Goal: Information Seeking & Learning: Learn about a topic

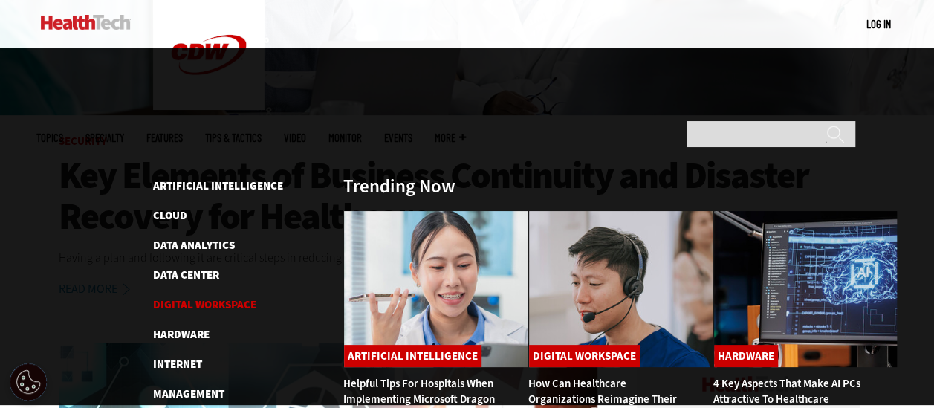
scroll to position [372, 0]
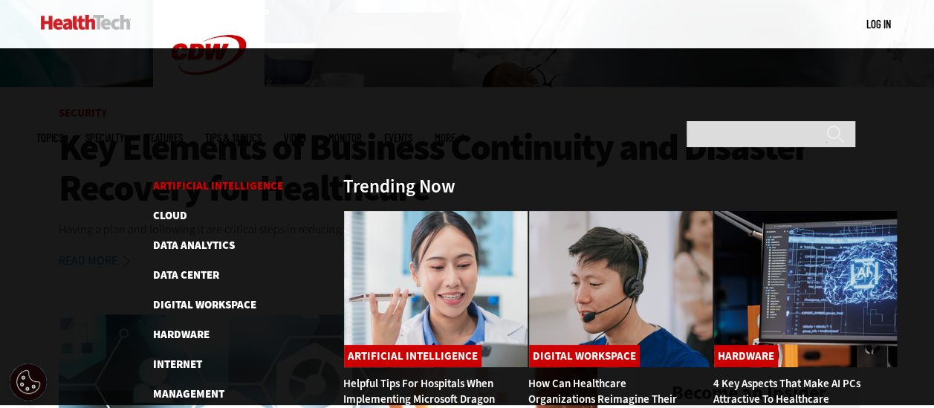
click at [181, 178] on link "Artificial Intelligence" at bounding box center [218, 185] width 130 height 15
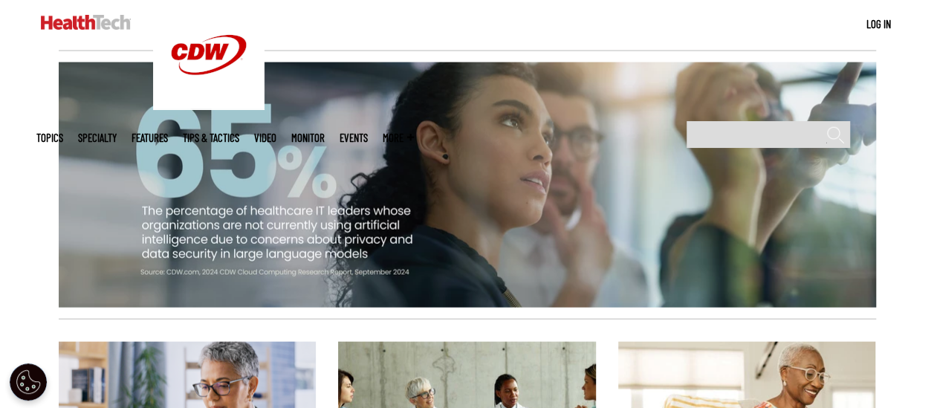
scroll to position [1709, 0]
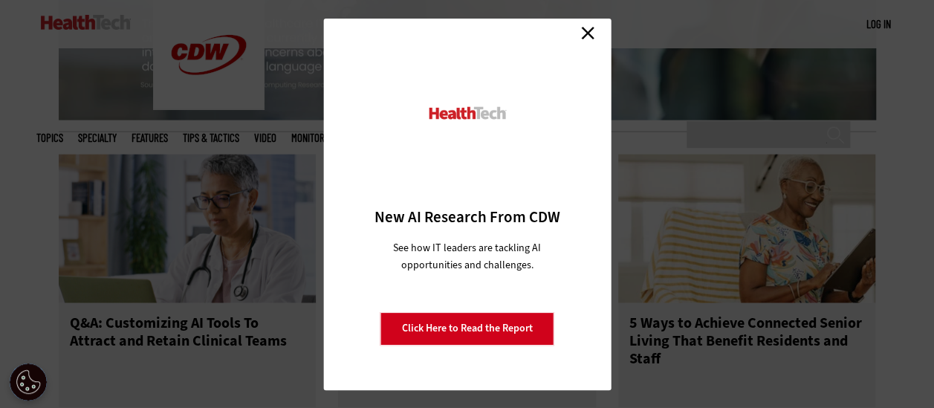
click at [583, 34] on link "Close" at bounding box center [588, 33] width 22 height 22
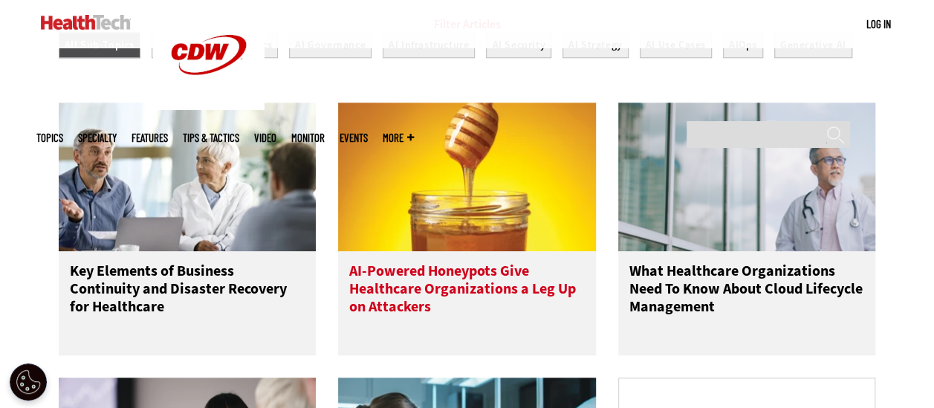
scroll to position [669, 0]
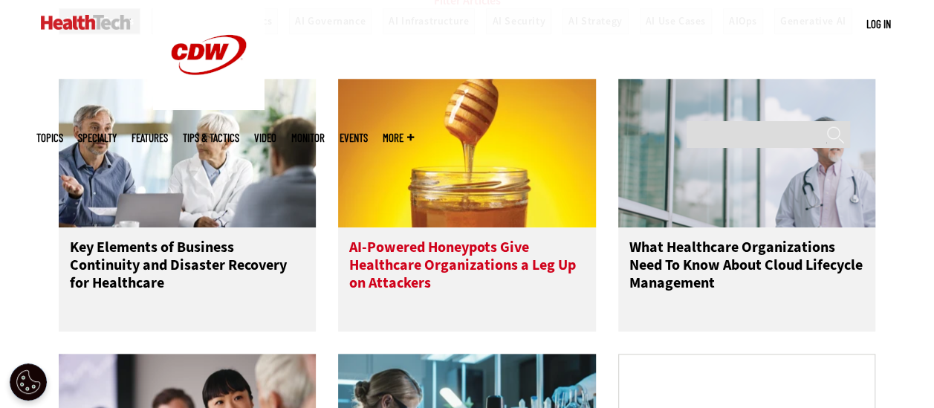
click at [389, 297] on h3 "AI-Powered Honeypots Give Healthcare Organizations a Leg Up on Attackers" at bounding box center [467, 268] width 236 height 59
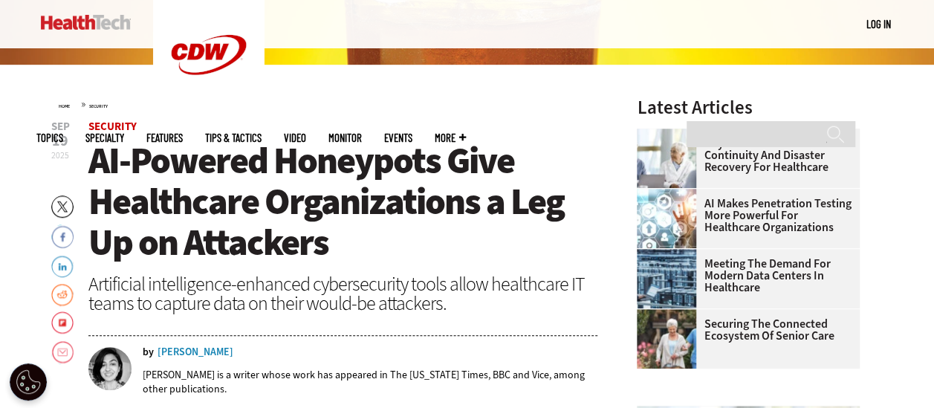
scroll to position [372, 0]
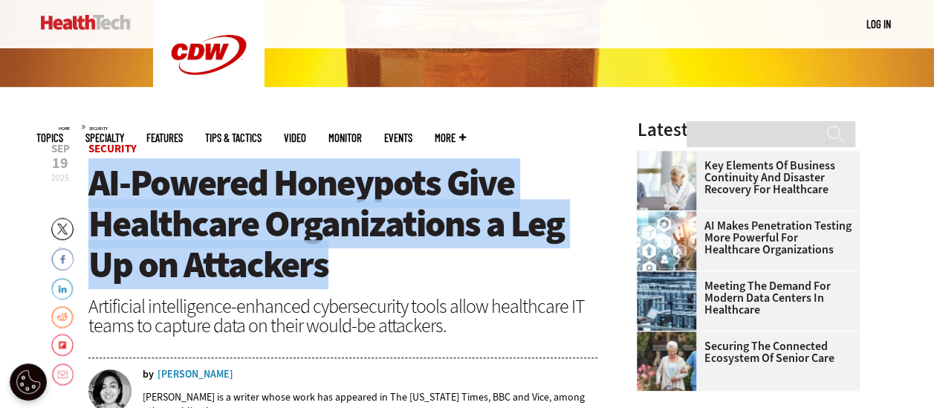
drag, startPoint x: 344, startPoint y: 257, endPoint x: 89, endPoint y: 197, distance: 261.9
click at [89, 197] on h1 "AI-Powered Honeypots Give Healthcare Organizations a Leg Up on Attackers" at bounding box center [343, 224] width 510 height 123
drag, startPoint x: 89, startPoint y: 197, endPoint x: 152, endPoint y: 204, distance: 62.8
drag, startPoint x: 152, startPoint y: 204, endPoint x: 154, endPoint y: 248, distance: 44.6
click at [153, 248] on span "AI-Powered Honeypots Give Healthcare Organizations a Leg Up on Attackers" at bounding box center [326, 223] width 476 height 131
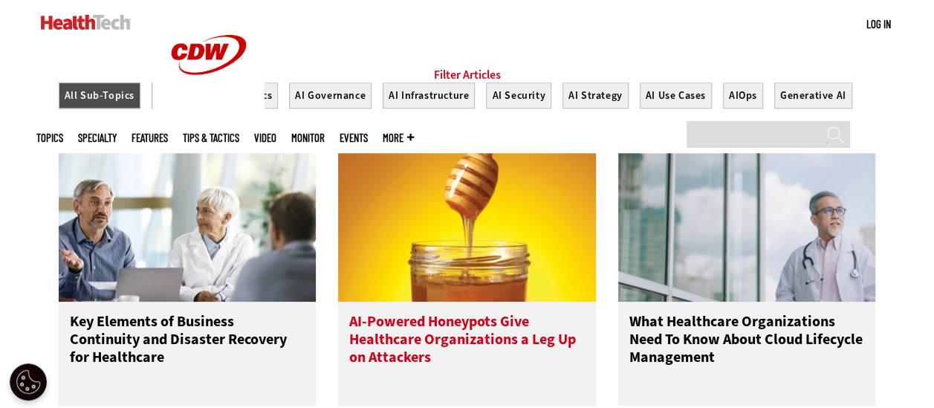
click at [397, 357] on h3 "AI-Powered Honeypots Give Healthcare Organizations a Leg Up on Attackers" at bounding box center [467, 342] width 236 height 59
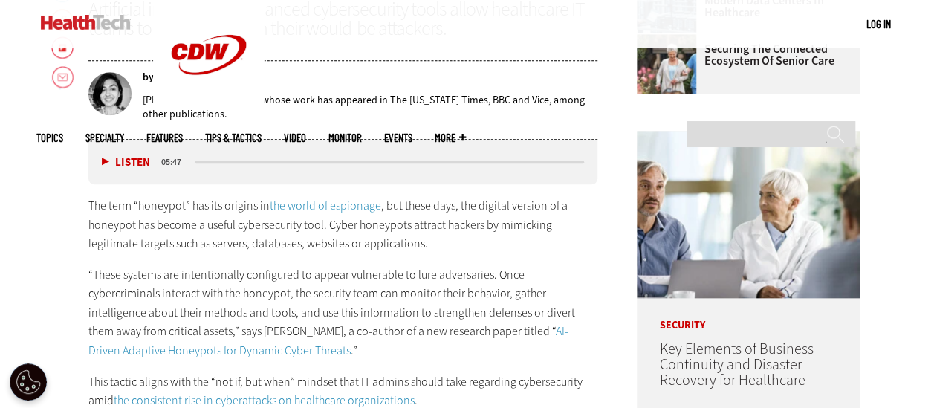
scroll to position [297, 0]
